Goal: Register for event/course

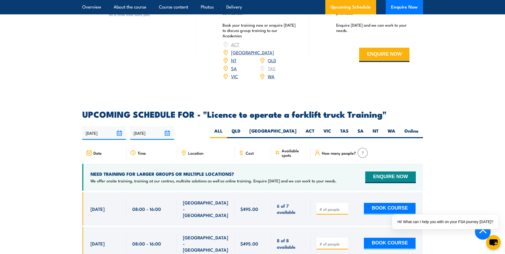
scroll to position [851, 0]
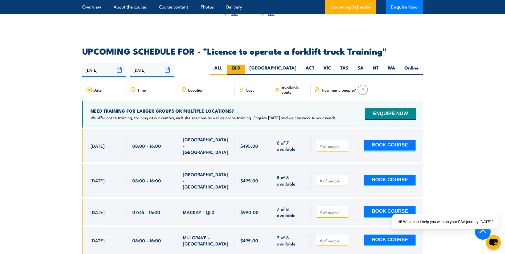
click at [245, 65] on label "QLD" at bounding box center [236, 70] width 18 height 10
click at [244, 65] on input "QLD" at bounding box center [241, 66] width 3 height 3
radio input "true"
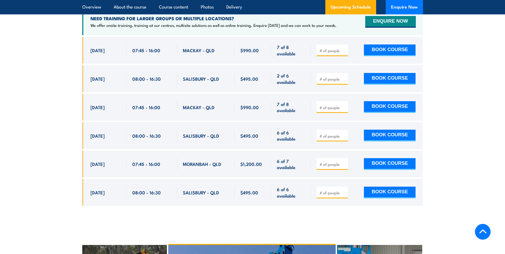
scroll to position [917, 0]
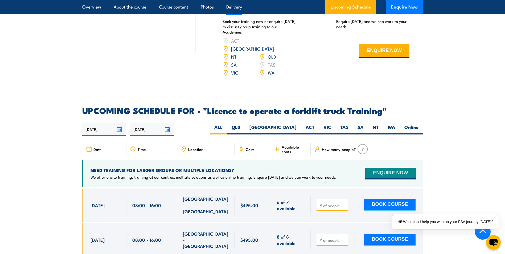
scroll to position [798, 0]
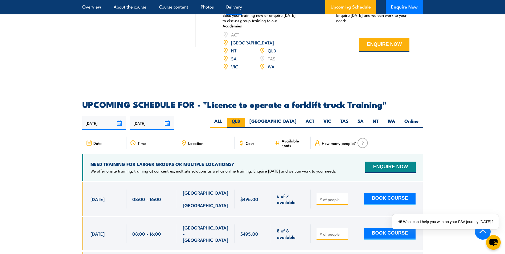
click at [245, 118] on label "QLD" at bounding box center [236, 123] width 18 height 10
click at [244, 118] on input "QLD" at bounding box center [241, 119] width 3 height 3
radio input "true"
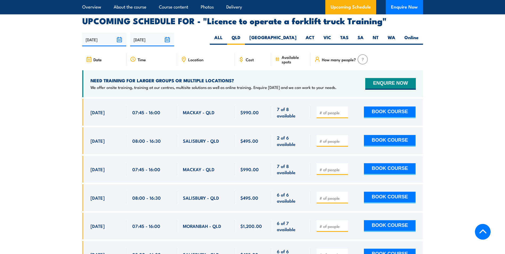
scroll to position [890, 0]
